Goal: Task Accomplishment & Management: Use online tool/utility

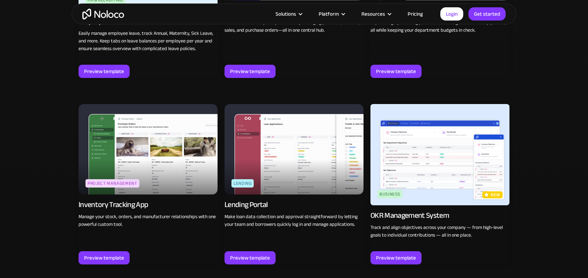
scroll to position [1002, 0]
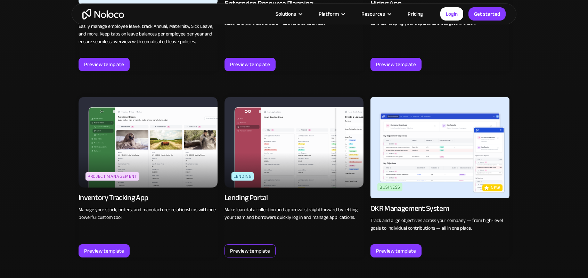
click at [251, 247] on div "Preview template" at bounding box center [250, 250] width 40 height 9
click at [251, 246] on div "Preview template" at bounding box center [250, 250] width 40 height 9
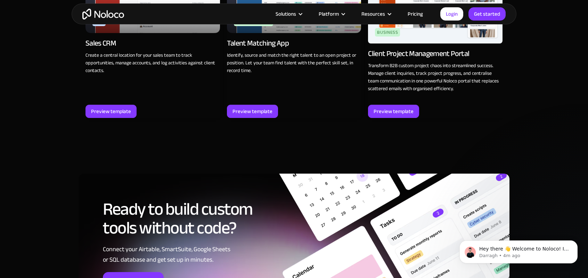
scroll to position [486, 0]
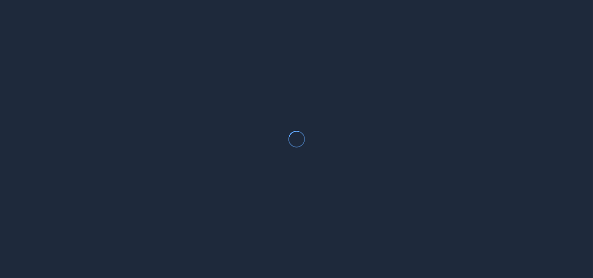
click at [270, 132] on div at bounding box center [296, 139] width 593 height 278
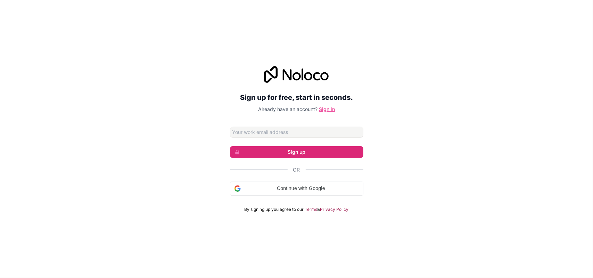
click at [325, 109] on link "Sign in" at bounding box center [327, 109] width 16 height 6
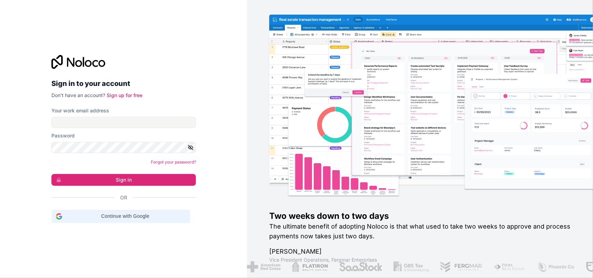
click at [101, 214] on span "Continue with Google" at bounding box center [125, 215] width 121 height 7
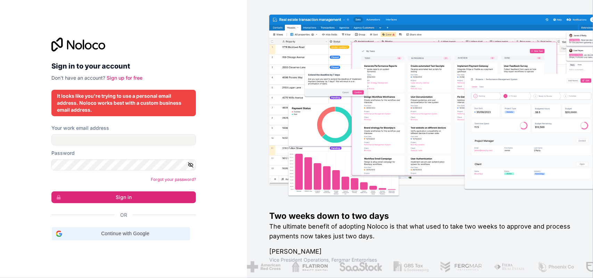
click at [163, 233] on span "Continue with Google" at bounding box center [125, 233] width 121 height 7
